Goal: Task Accomplishment & Management: Use online tool/utility

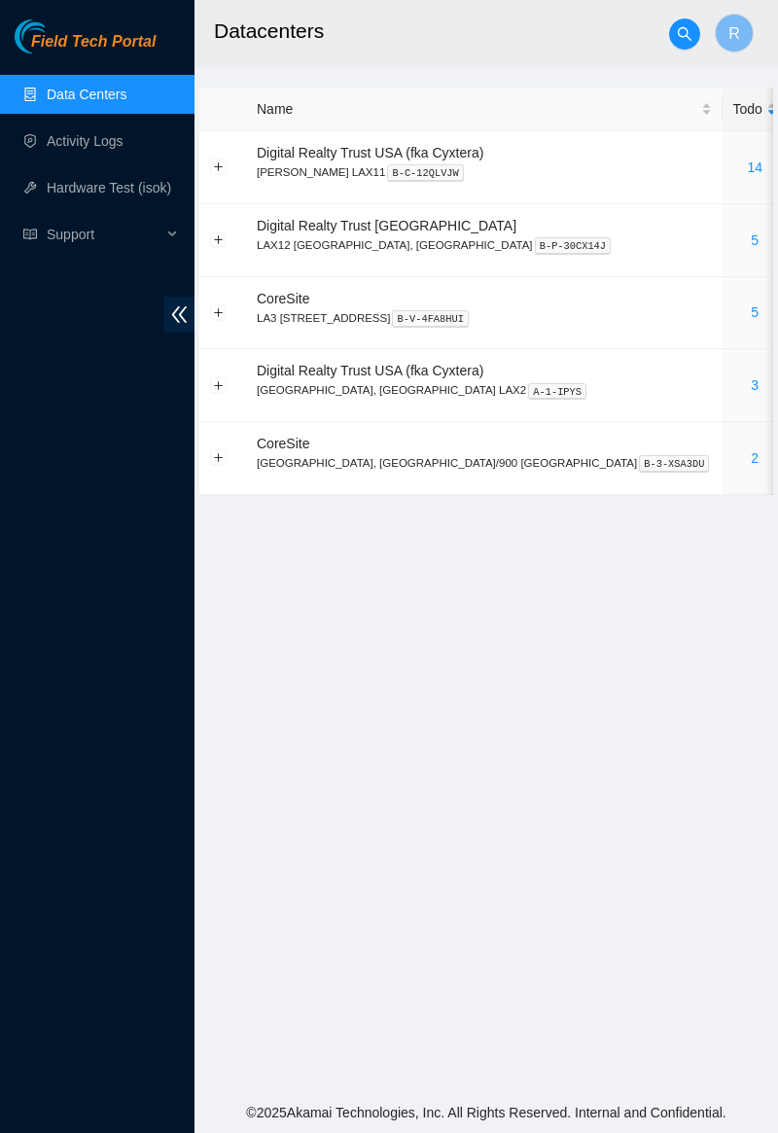
click at [751, 311] on link "5" at bounding box center [755, 313] width 8 height 16
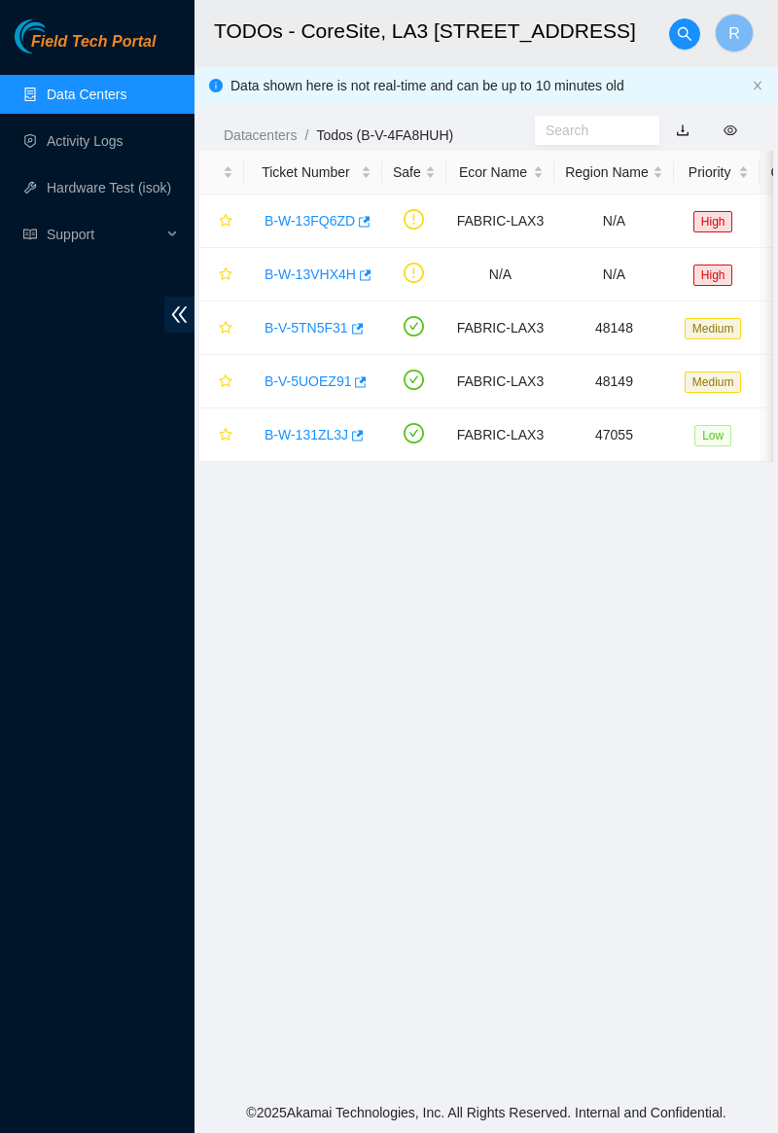
click at [294, 374] on link "B-V-5UOEZ91" at bounding box center [308, 382] width 87 height 16
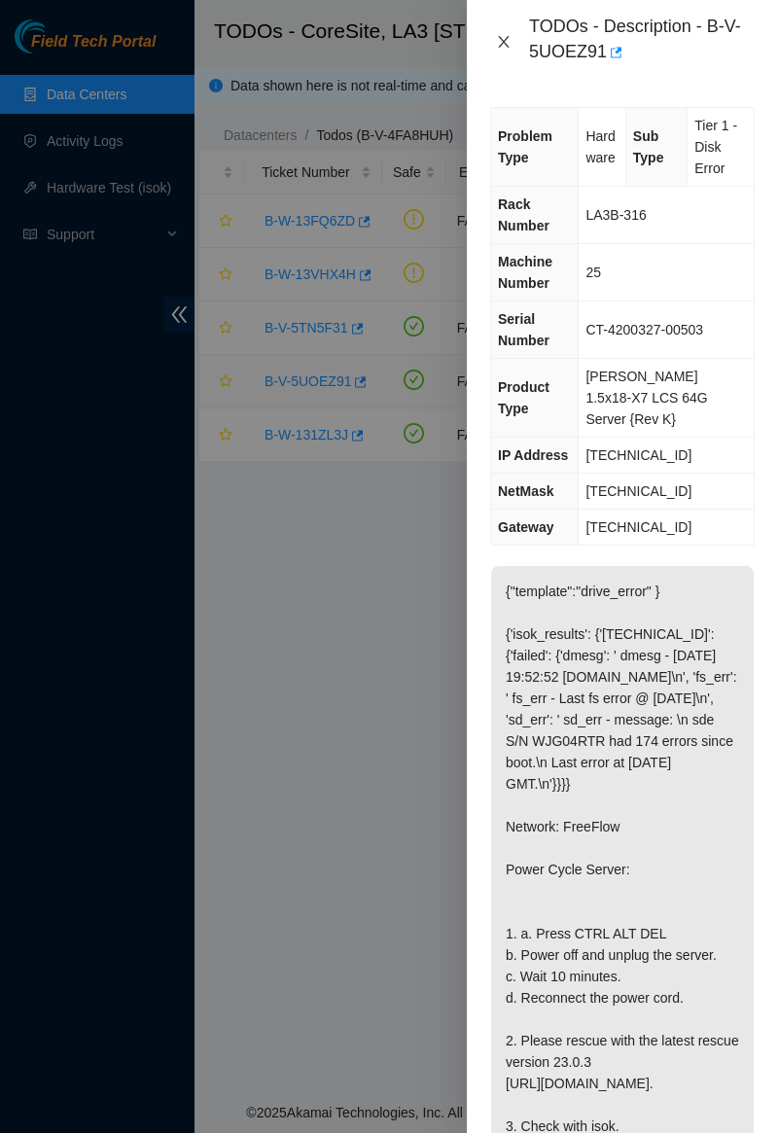
click at [511, 49] on icon "close" at bounding box center [504, 42] width 16 height 16
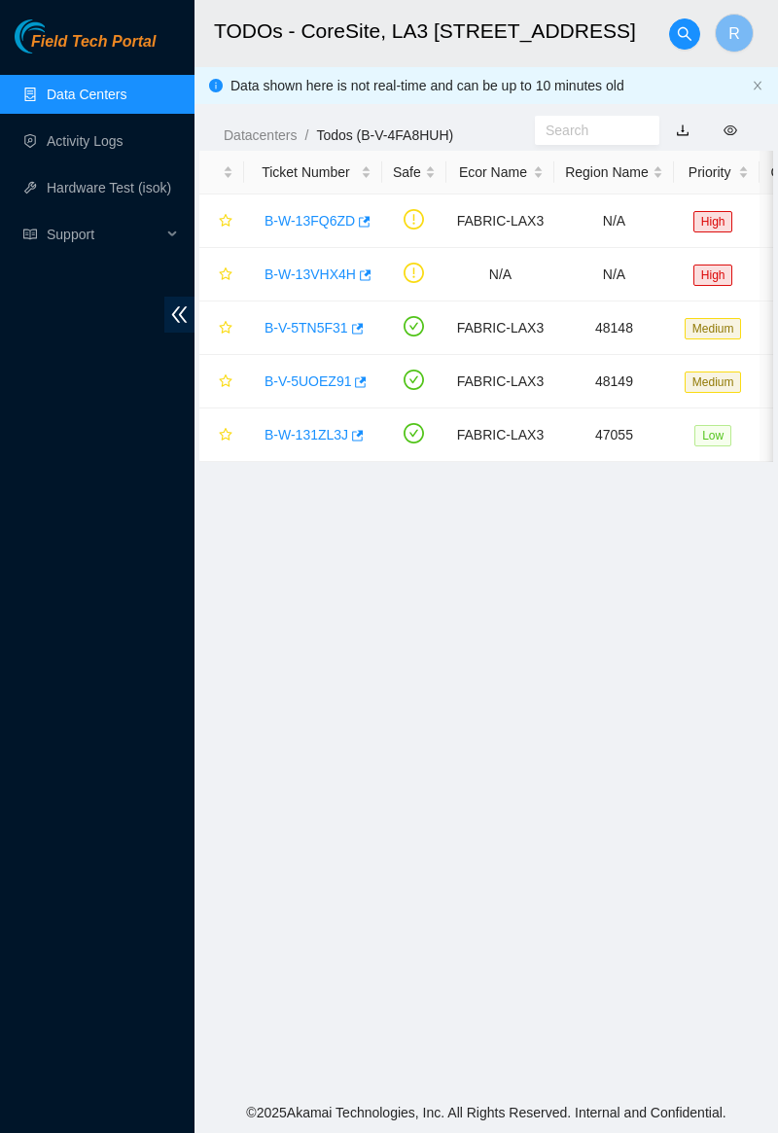
click at [309, 323] on link "B-V-5TN5F31" at bounding box center [307, 328] width 84 height 16
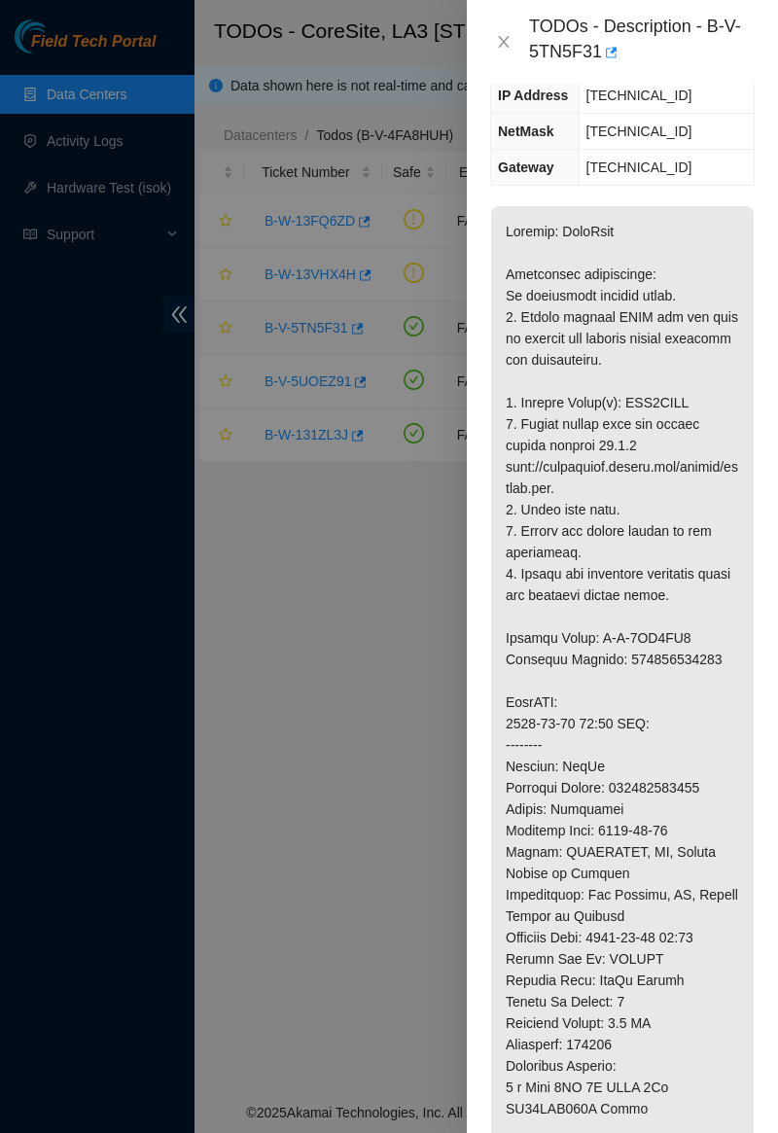
scroll to position [344, 0]
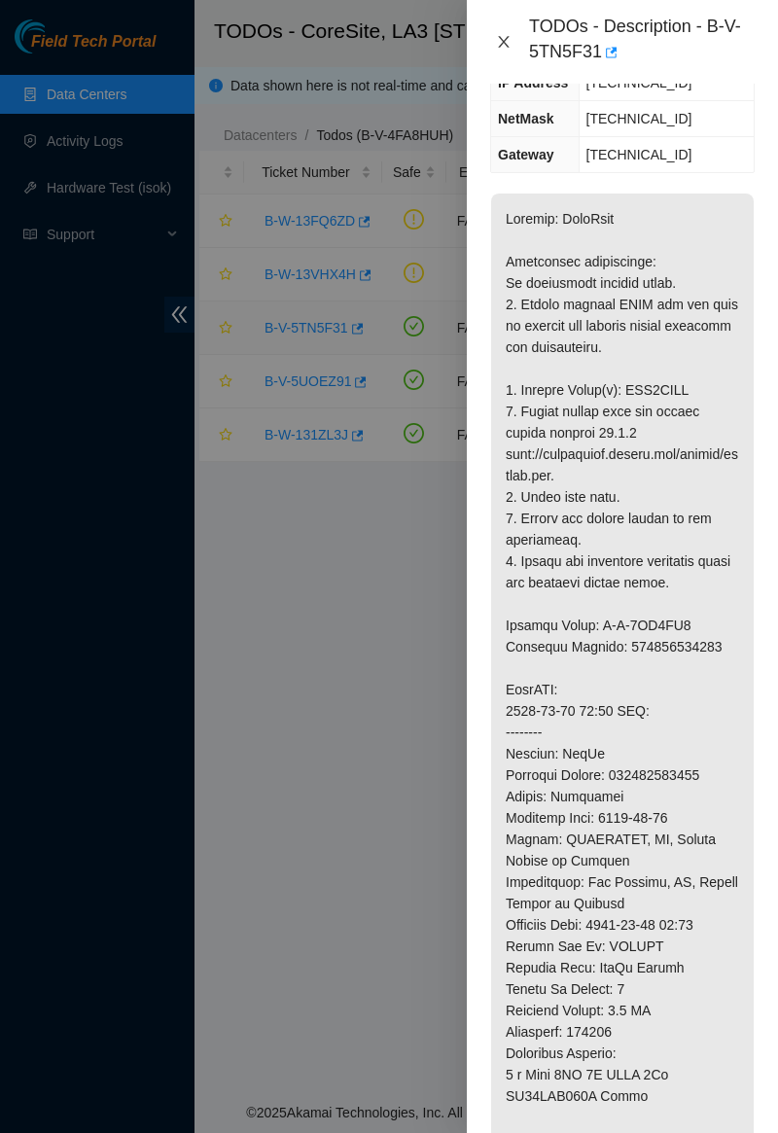
click at [498, 35] on icon "close" at bounding box center [504, 42] width 16 height 16
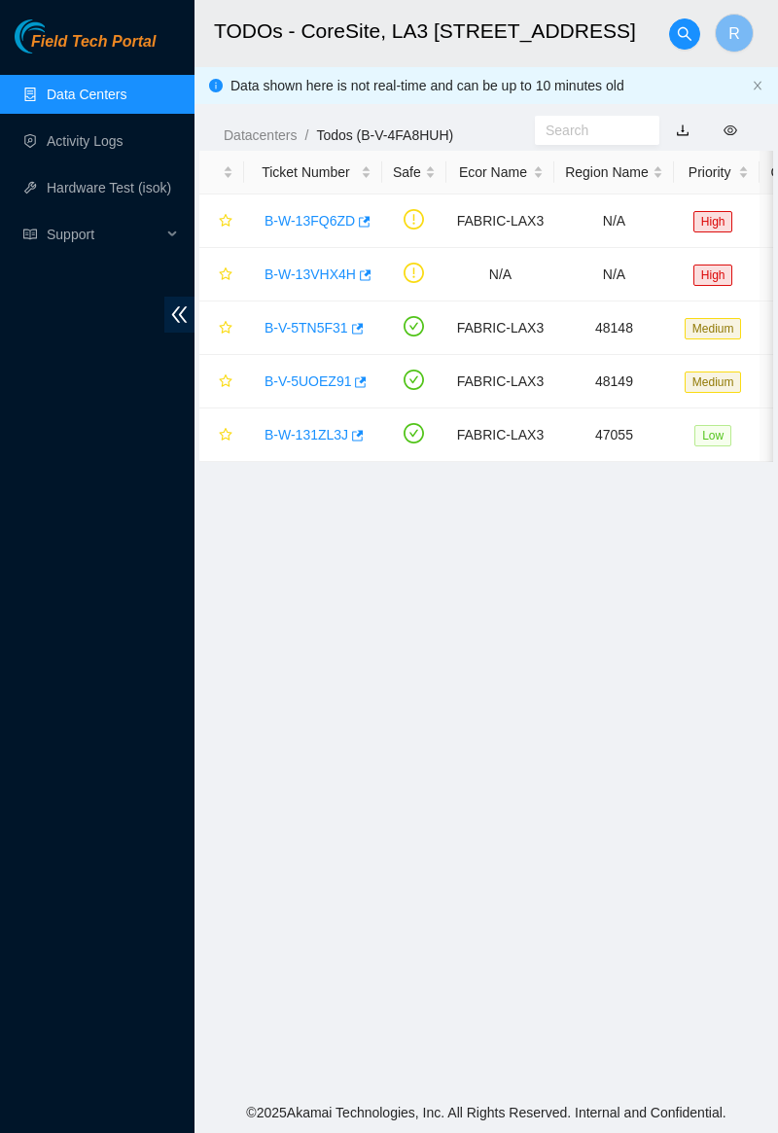
scroll to position [96, 0]
click at [326, 380] on link "B-V-5UOEZ91" at bounding box center [308, 382] width 87 height 16
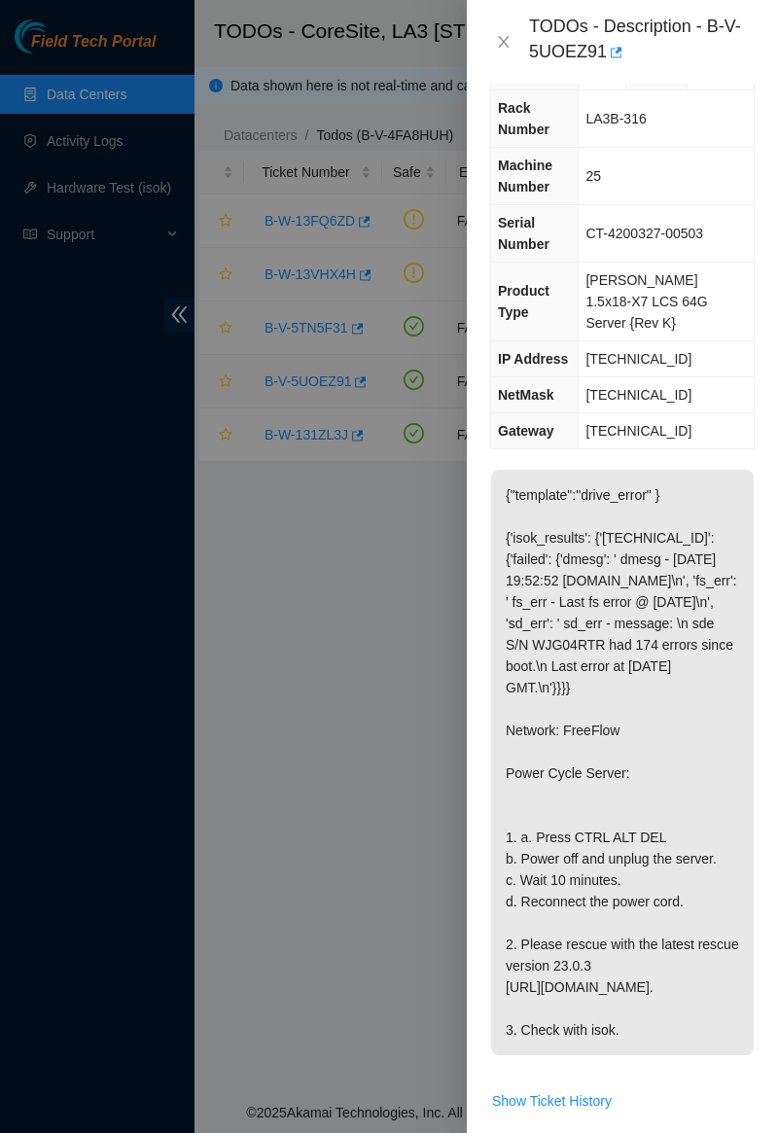
scroll to position [373, 0]
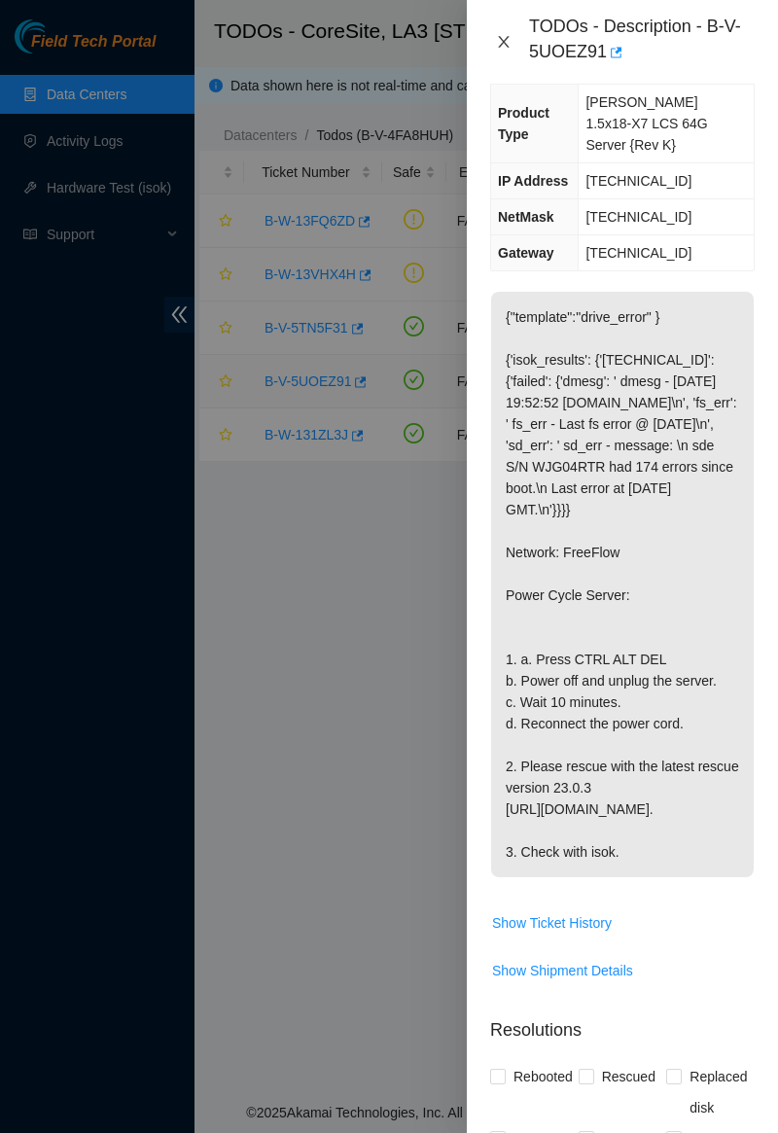
click at [516, 48] on button "Close" at bounding box center [503, 42] width 27 height 18
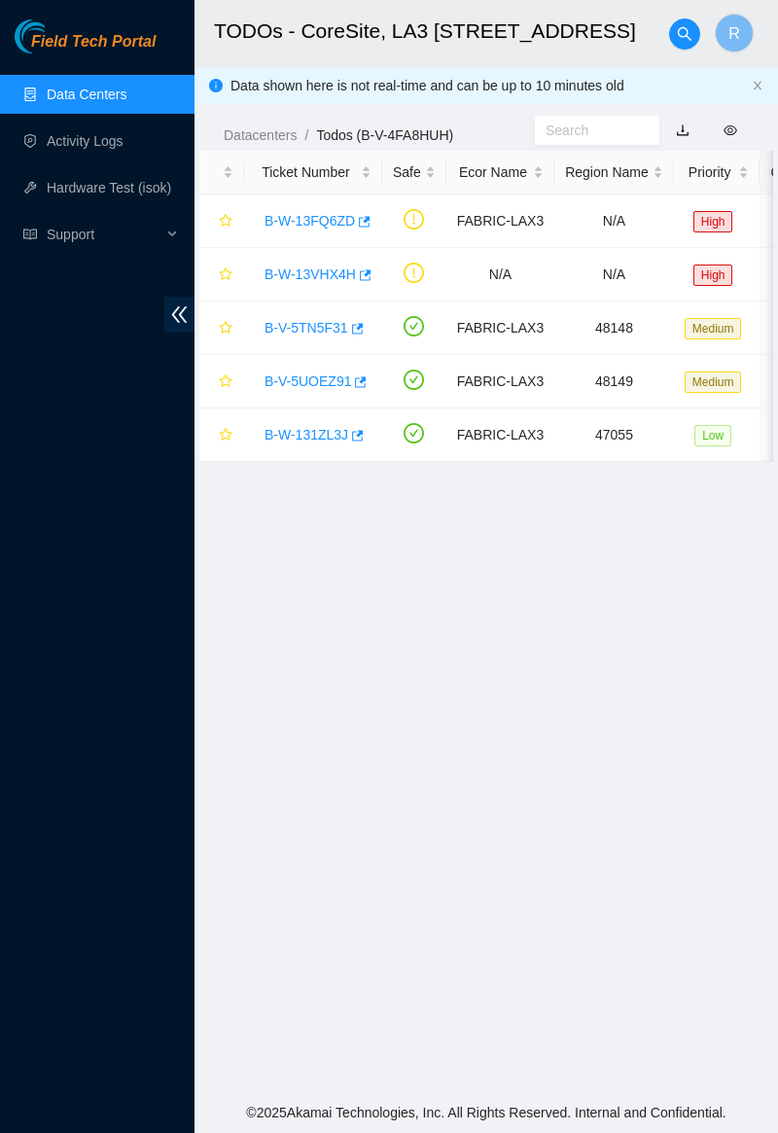
click at [323, 327] on link "B-V-5TN5F31" at bounding box center [307, 328] width 84 height 16
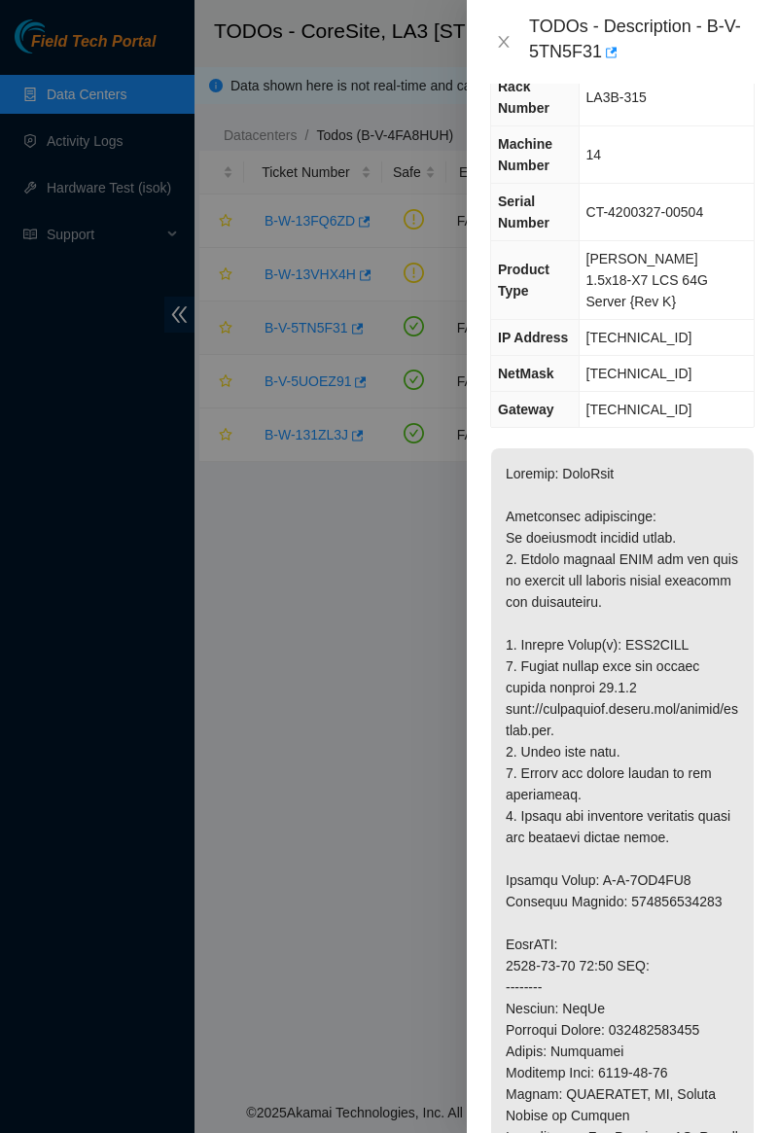
scroll to position [253, 0]
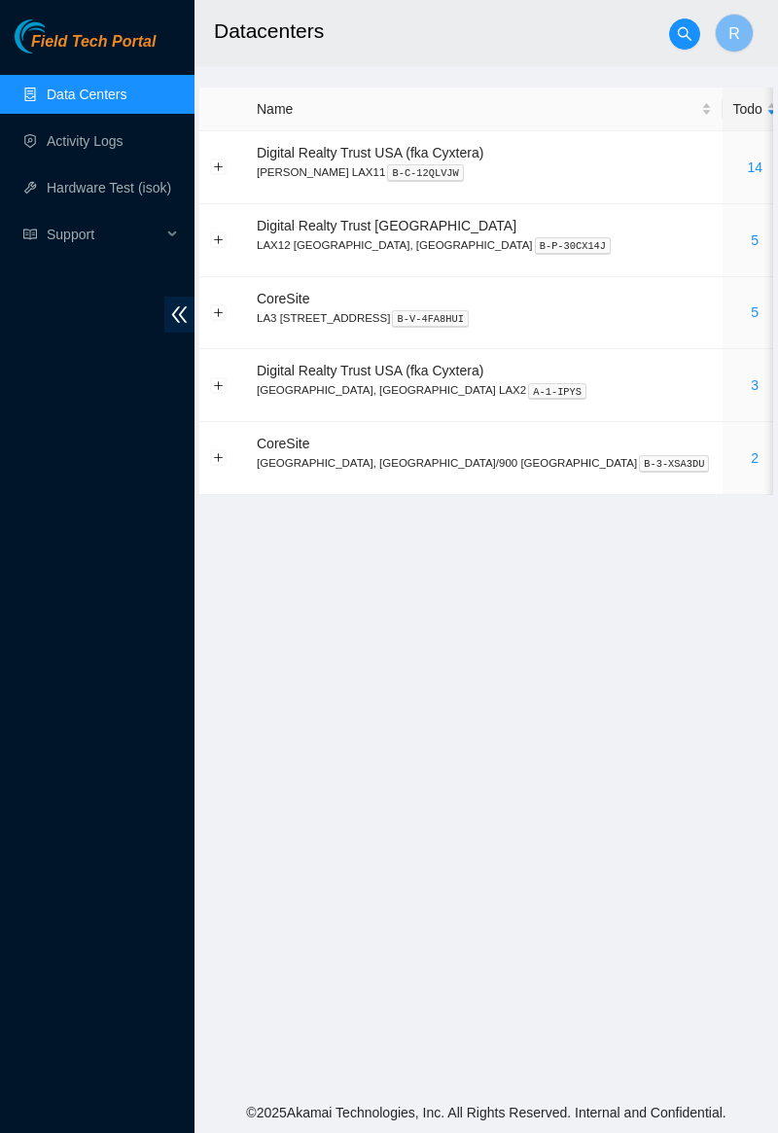
click at [751, 315] on link "5" at bounding box center [755, 313] width 8 height 16
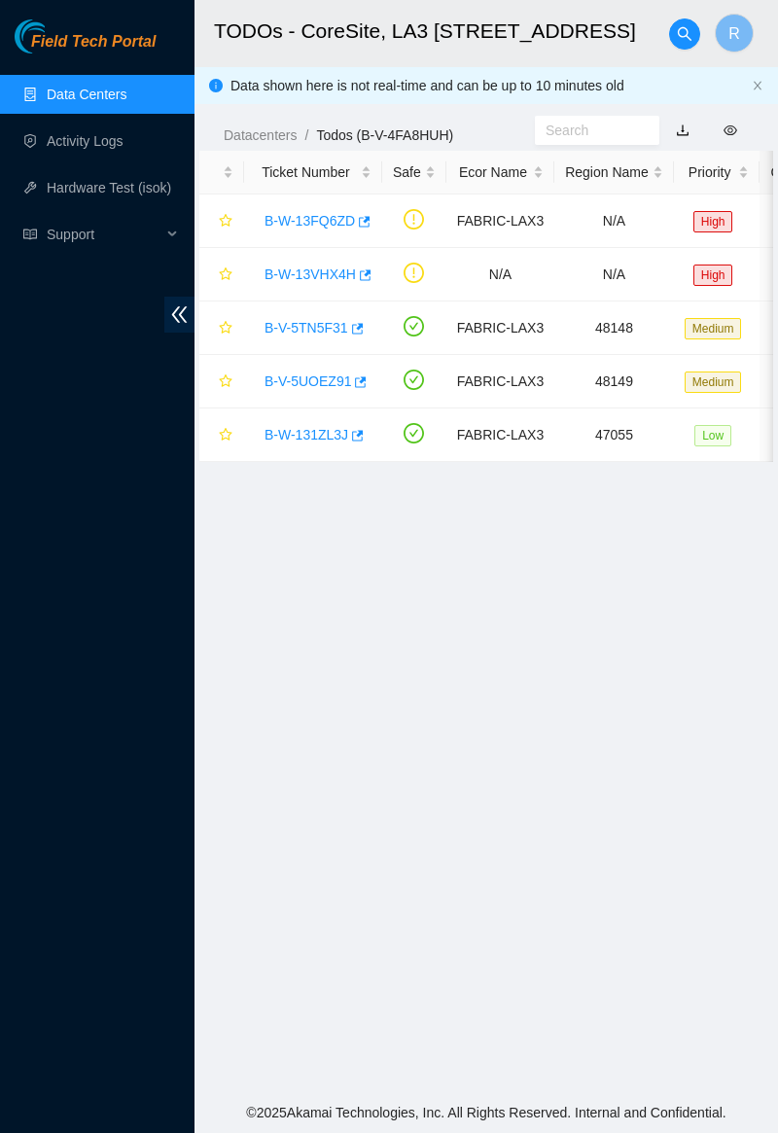
click at [305, 329] on link "B-V-5TN5F31" at bounding box center [307, 328] width 84 height 16
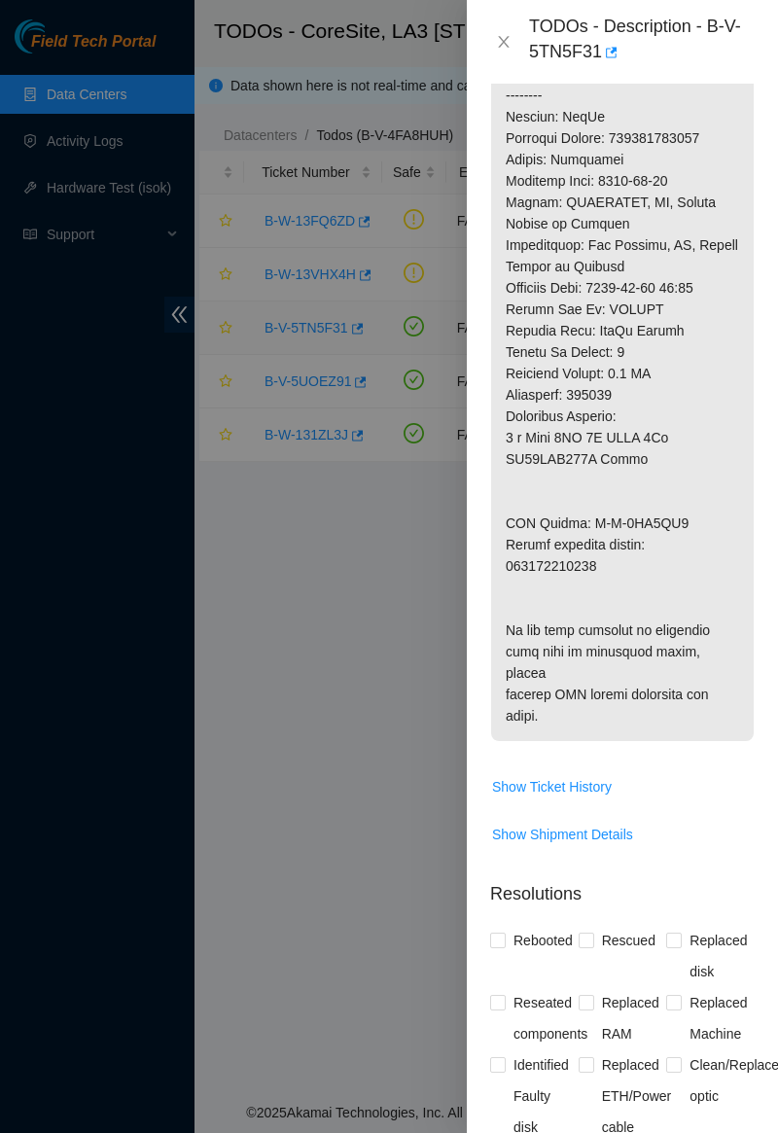
scroll to position [1436, 0]
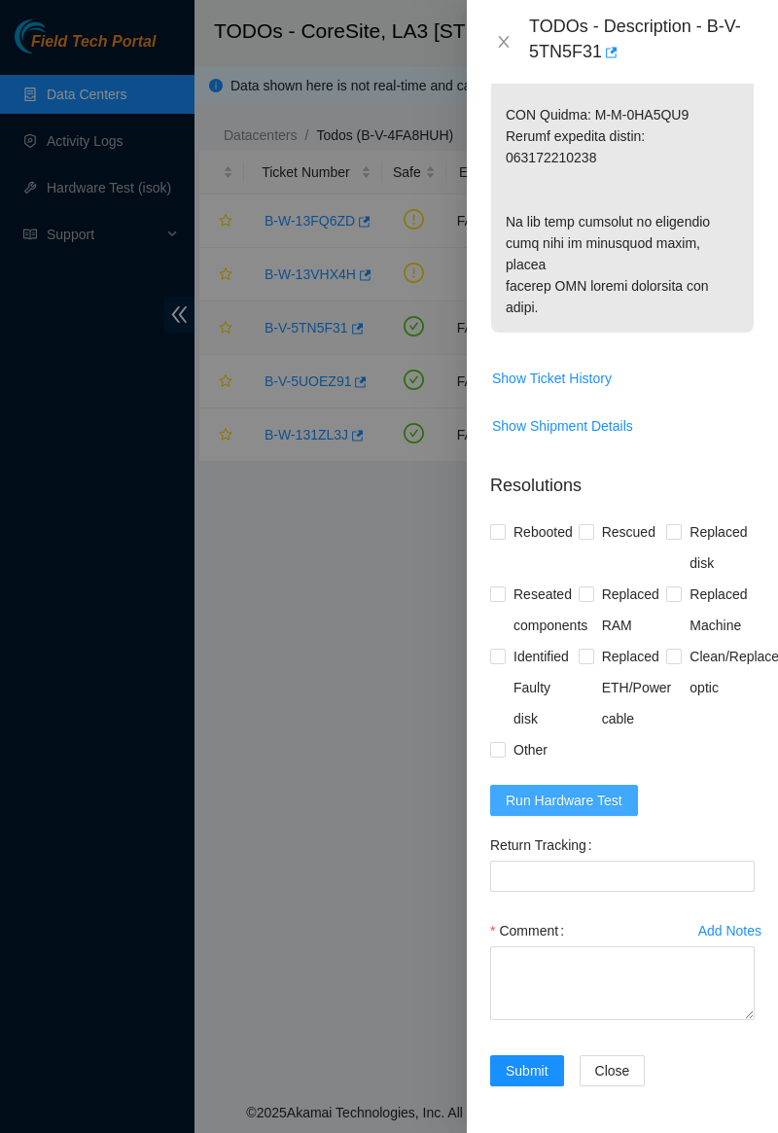
click at [601, 793] on span "Run Hardware Test" at bounding box center [564, 800] width 117 height 21
